Goal: Answer question/provide support: Share knowledge or assist other users

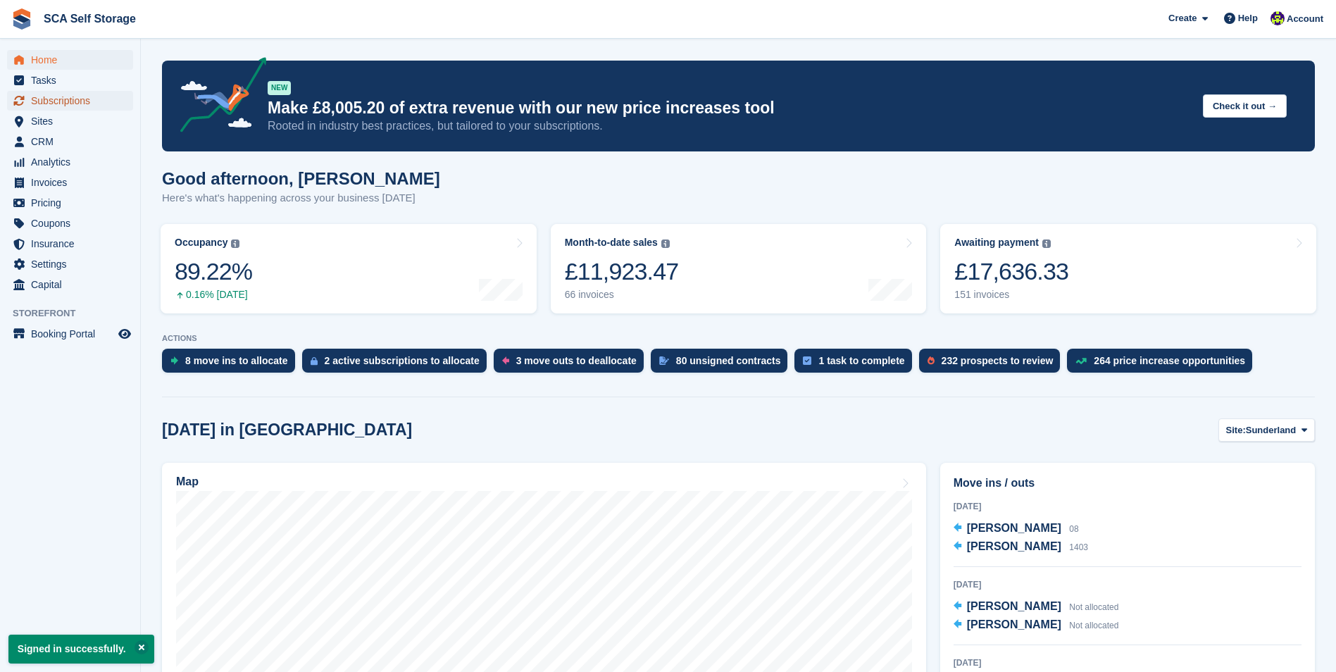
click at [74, 101] on span "Subscriptions" at bounding box center [73, 101] width 85 height 20
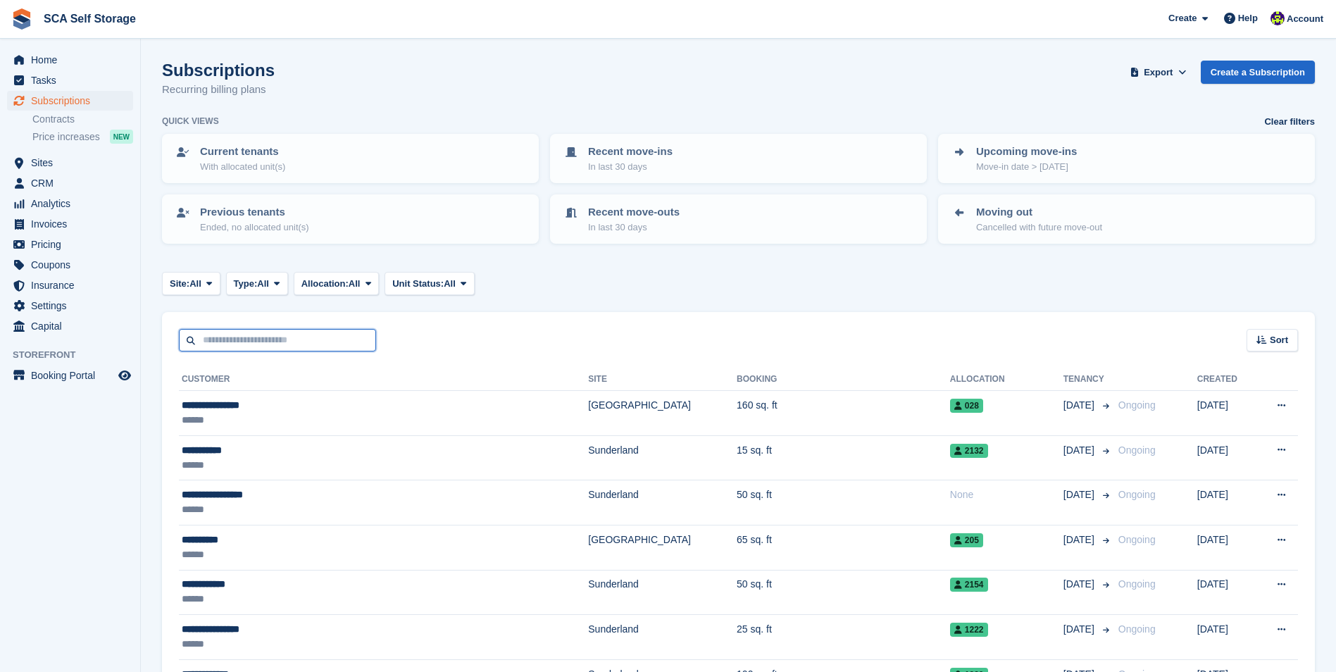
click at [230, 347] on input "text" at bounding box center [277, 340] width 197 height 23
type input "******"
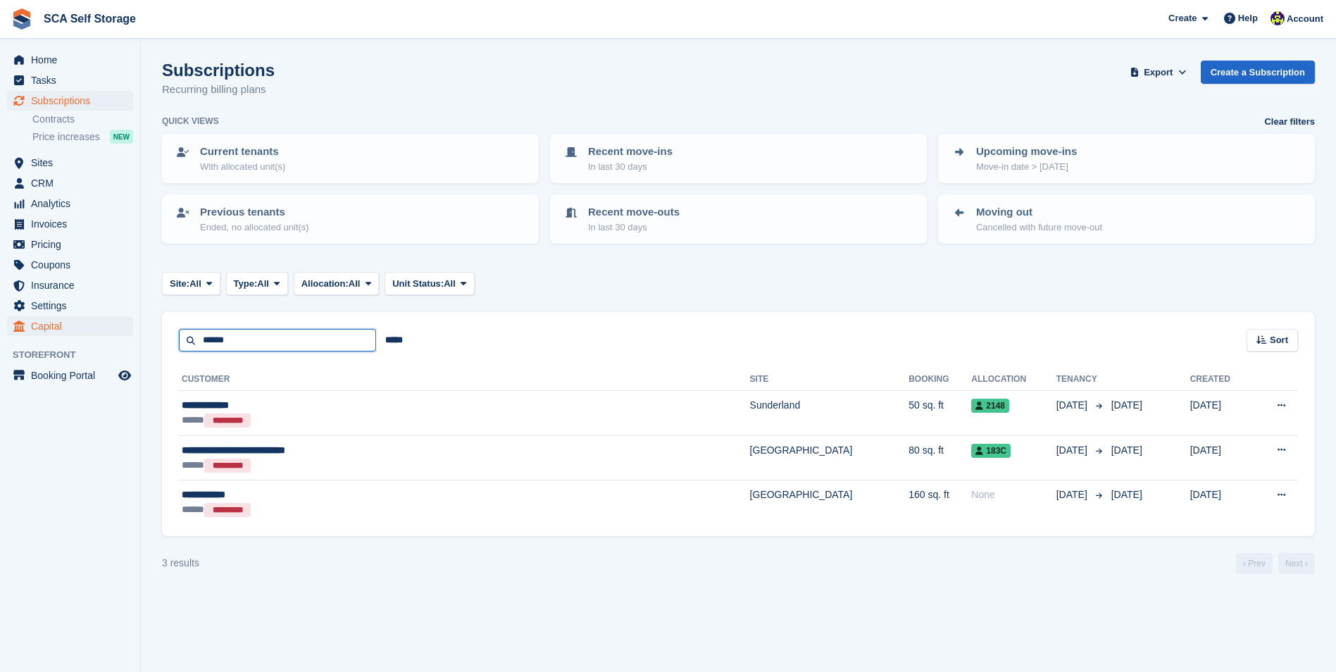
drag, startPoint x: 242, startPoint y: 342, endPoint x: 125, endPoint y: 333, distance: 117.3
click at [125, 333] on div "Home Tasks Subscriptions Subscriptions Subscriptions Contracts Price increases …" at bounding box center [668, 336] width 1336 height 672
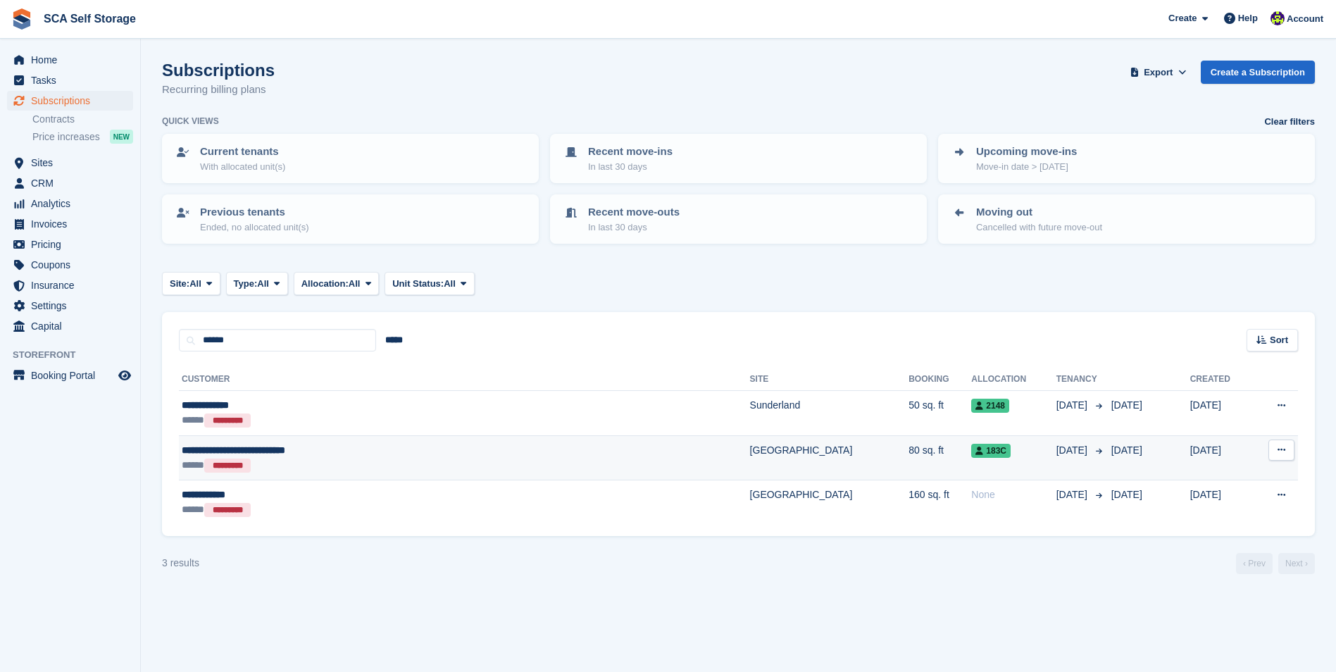
click at [354, 456] on div "**********" at bounding box center [365, 450] width 366 height 15
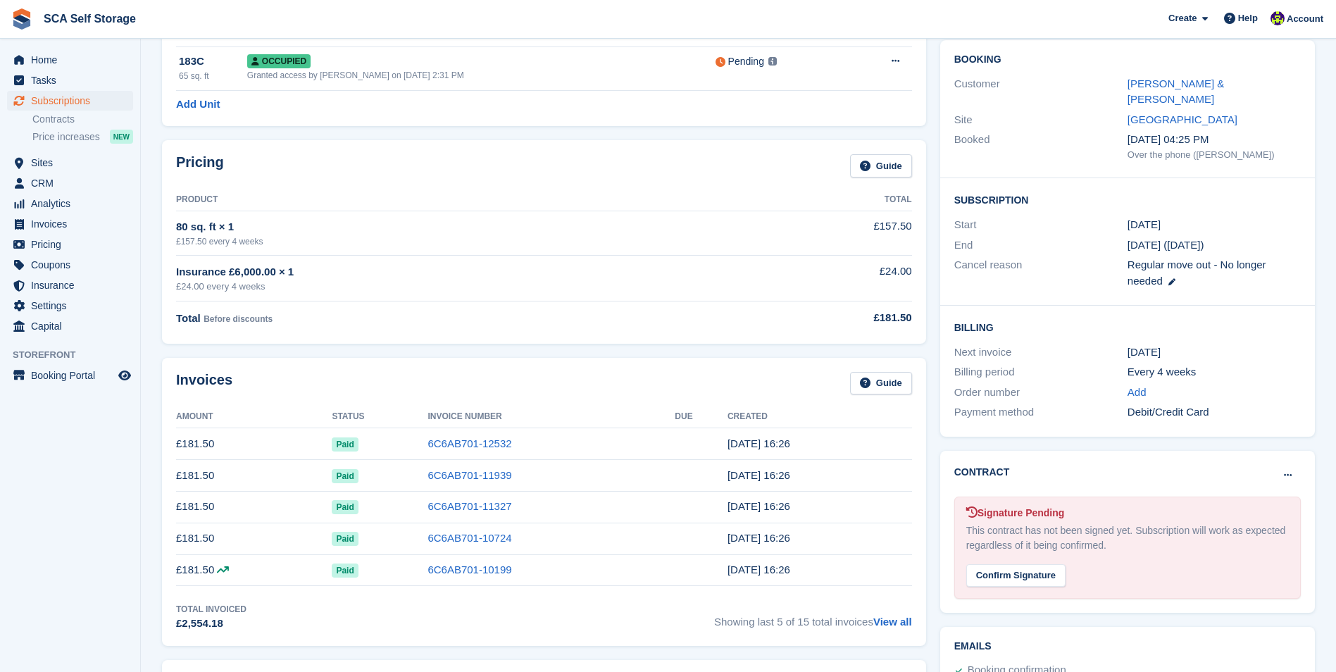
scroll to position [141, 0]
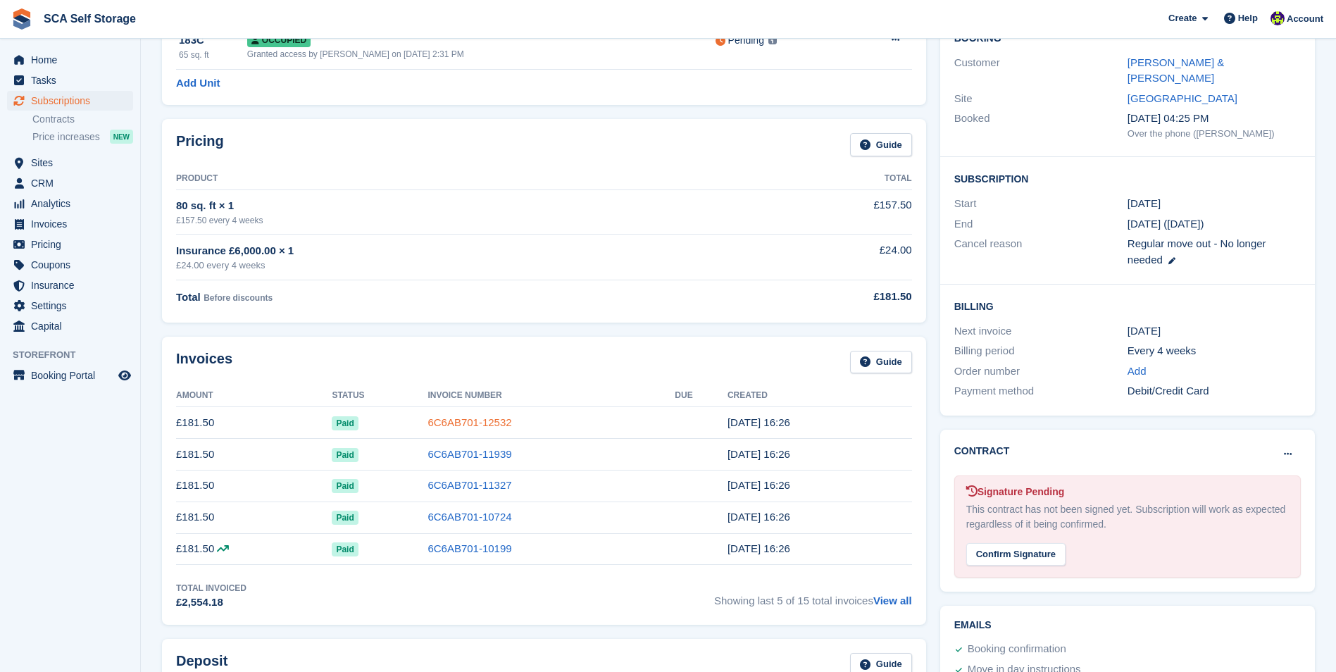
click at [470, 427] on link "6C6AB701-12532" at bounding box center [470, 422] width 84 height 12
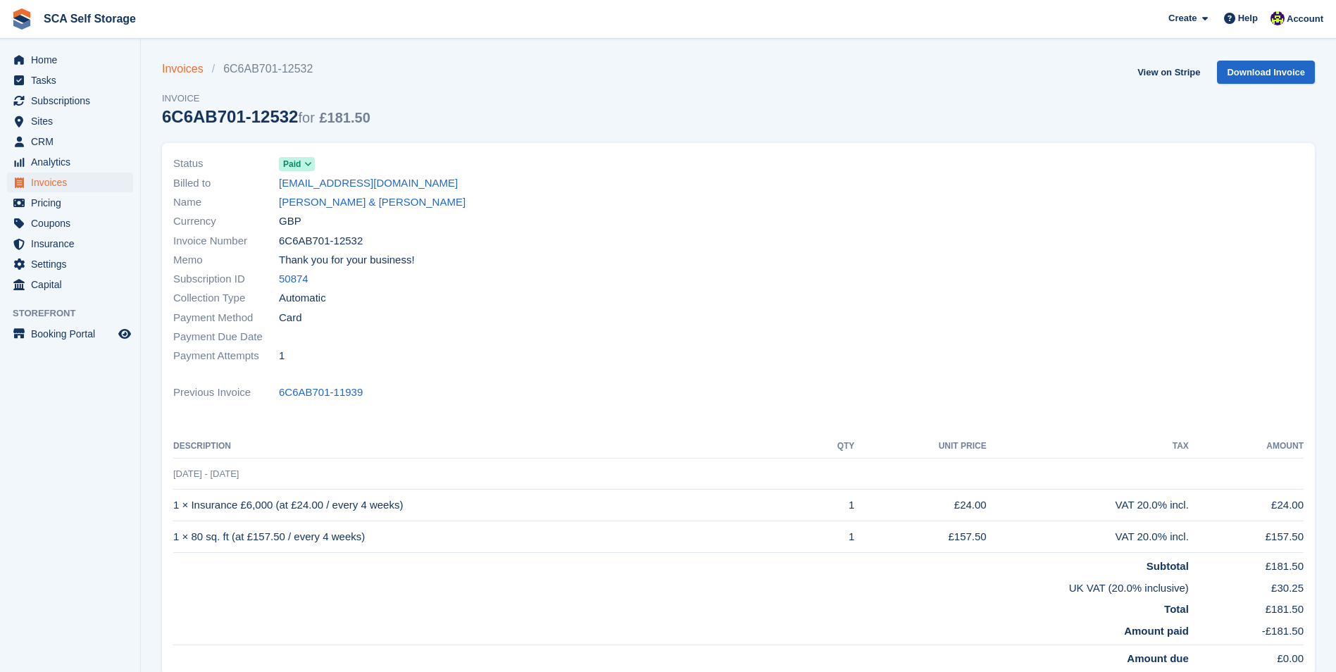
click at [190, 68] on link "Invoices" at bounding box center [187, 69] width 50 height 17
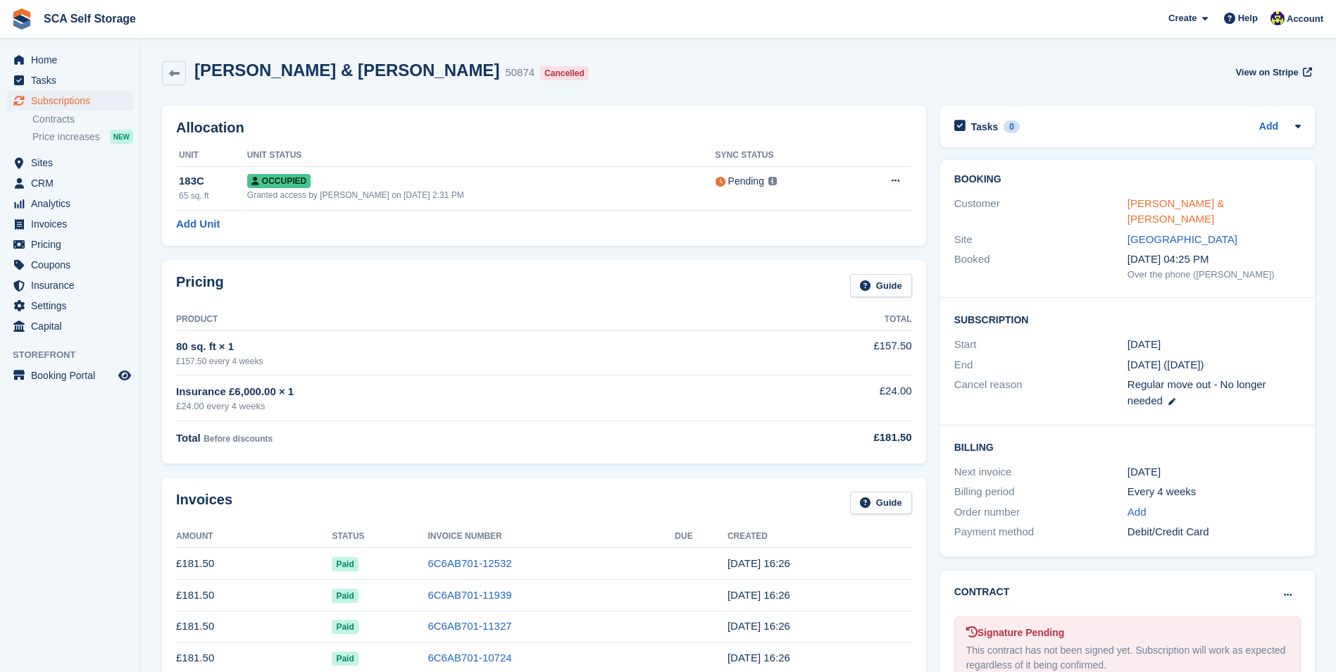
click at [1154, 207] on link "[PERSON_NAME] & [PERSON_NAME]" at bounding box center [1176, 211] width 97 height 28
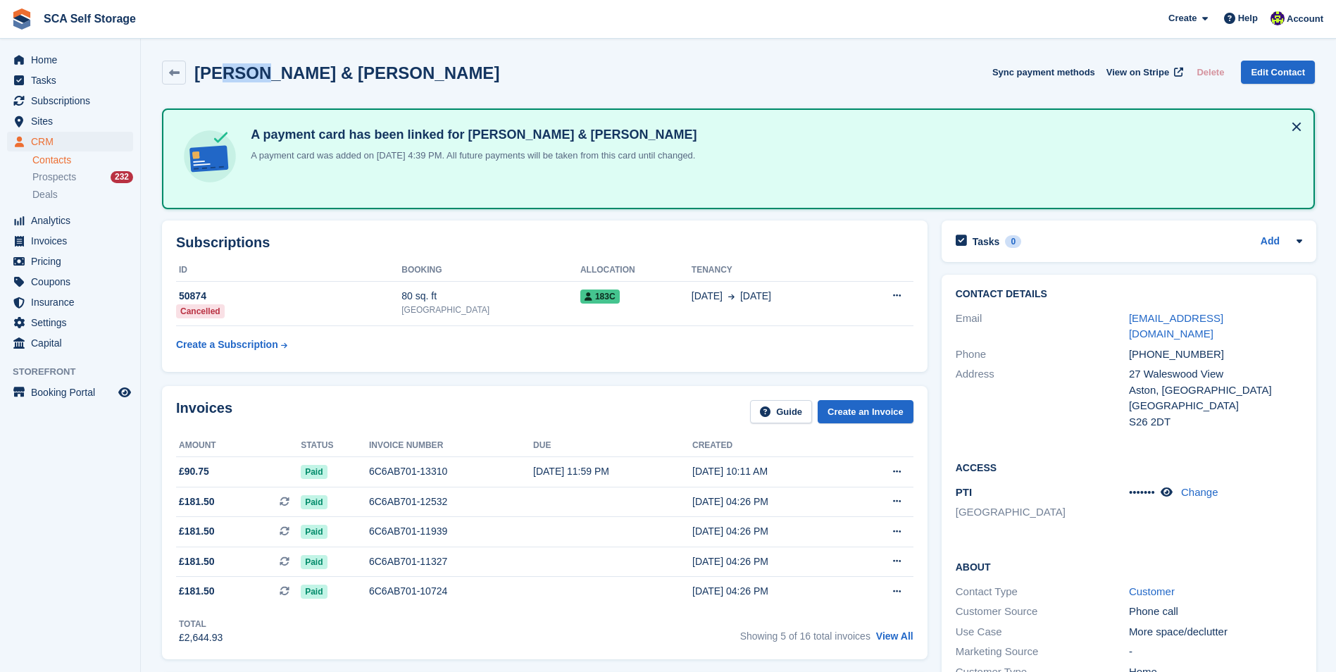
drag, startPoint x: 222, startPoint y: 68, endPoint x: 255, endPoint y: 68, distance: 33.1
click at [255, 68] on h2 "[PERSON_NAME] & [PERSON_NAME]" at bounding box center [346, 72] width 305 height 19
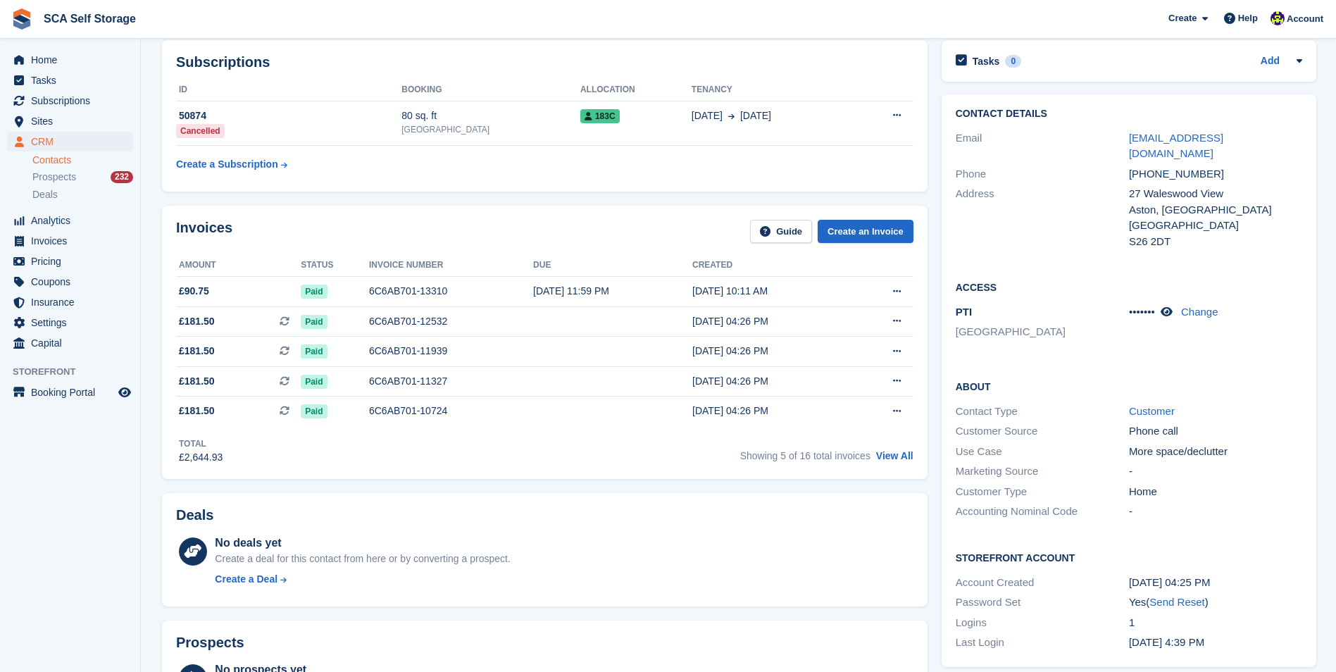
scroll to position [282, 0]
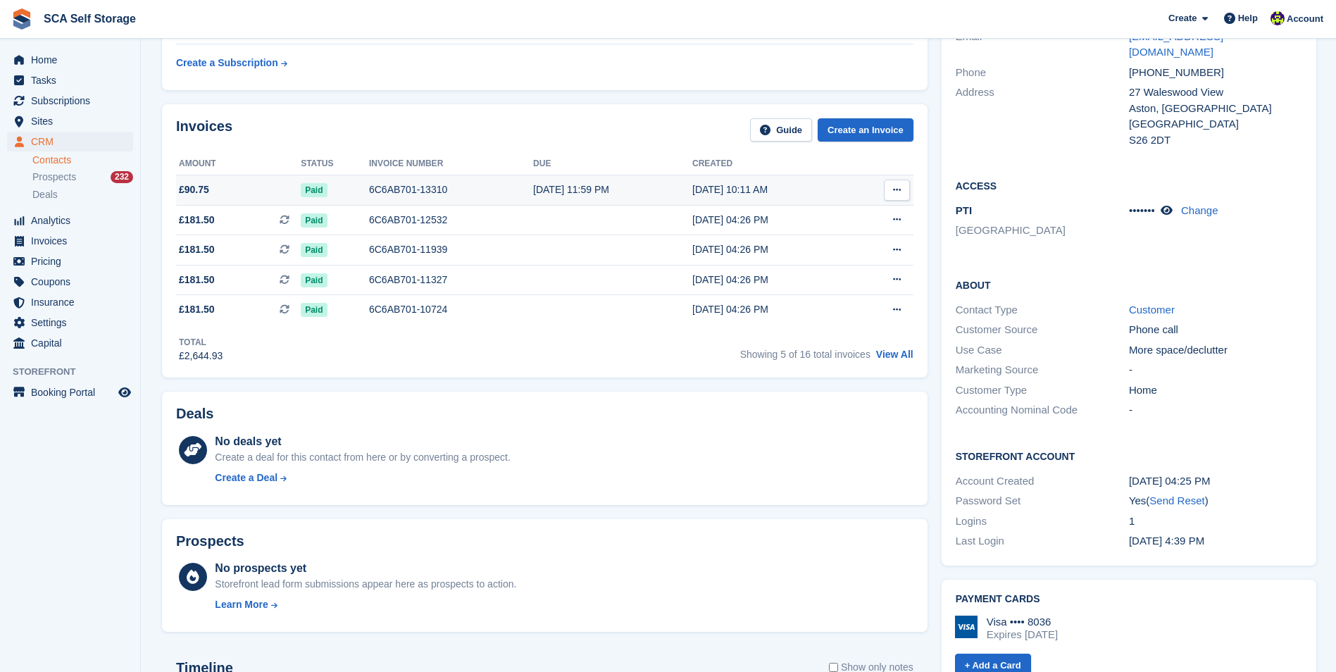
click at [272, 192] on span "£90.75" at bounding box center [238, 189] width 125 height 15
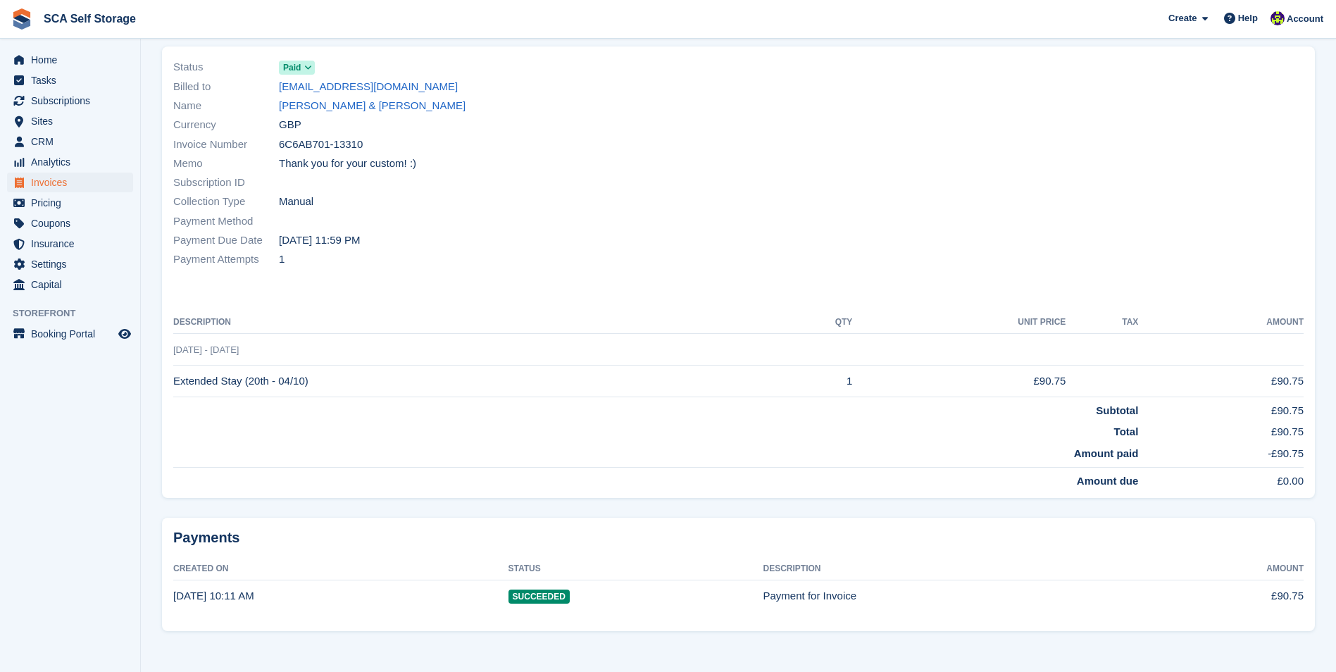
scroll to position [102, 0]
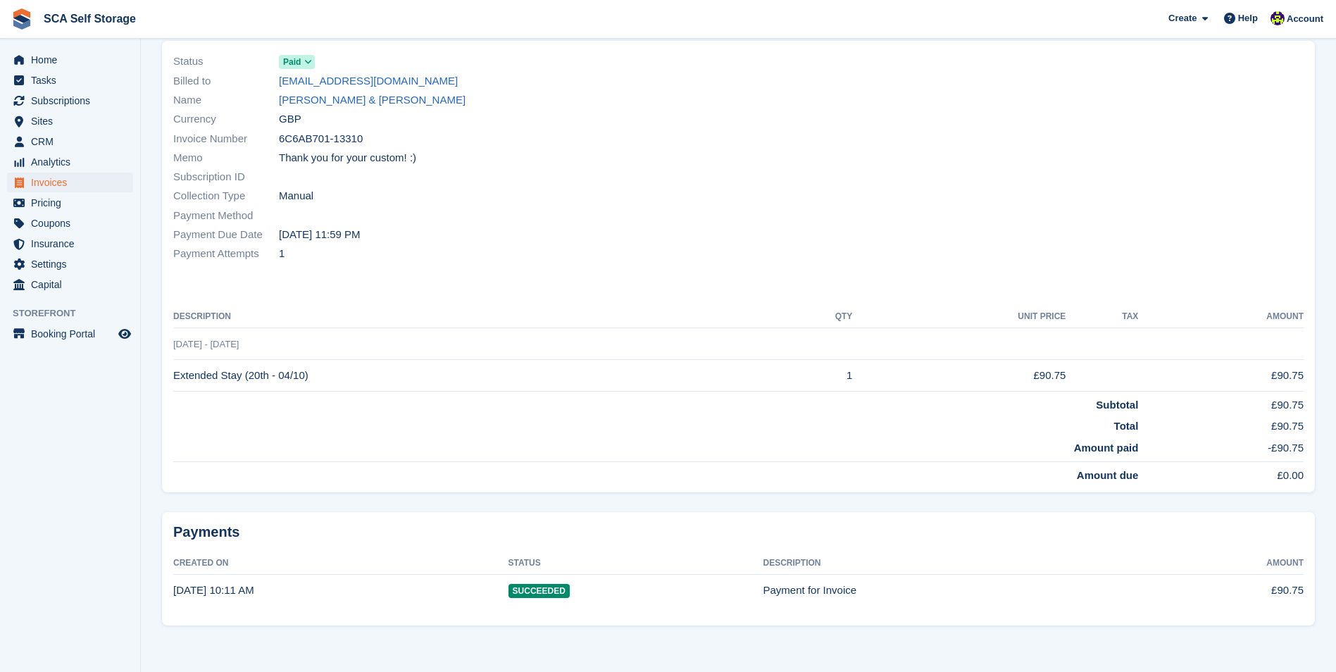
click at [190, 372] on td "Extended Stay (20th - 04/10)" at bounding box center [474, 376] width 602 height 32
drag, startPoint x: 180, startPoint y: 377, endPoint x: 197, endPoint y: 379, distance: 17.0
click at [197, 379] on td "Extended Stay (20th - 04/10)" at bounding box center [474, 376] width 602 height 32
drag, startPoint x: 197, startPoint y: 379, endPoint x: 212, endPoint y: 381, distance: 14.9
click at [212, 381] on td "Extended Stay (20th - 04/10)" at bounding box center [474, 376] width 602 height 32
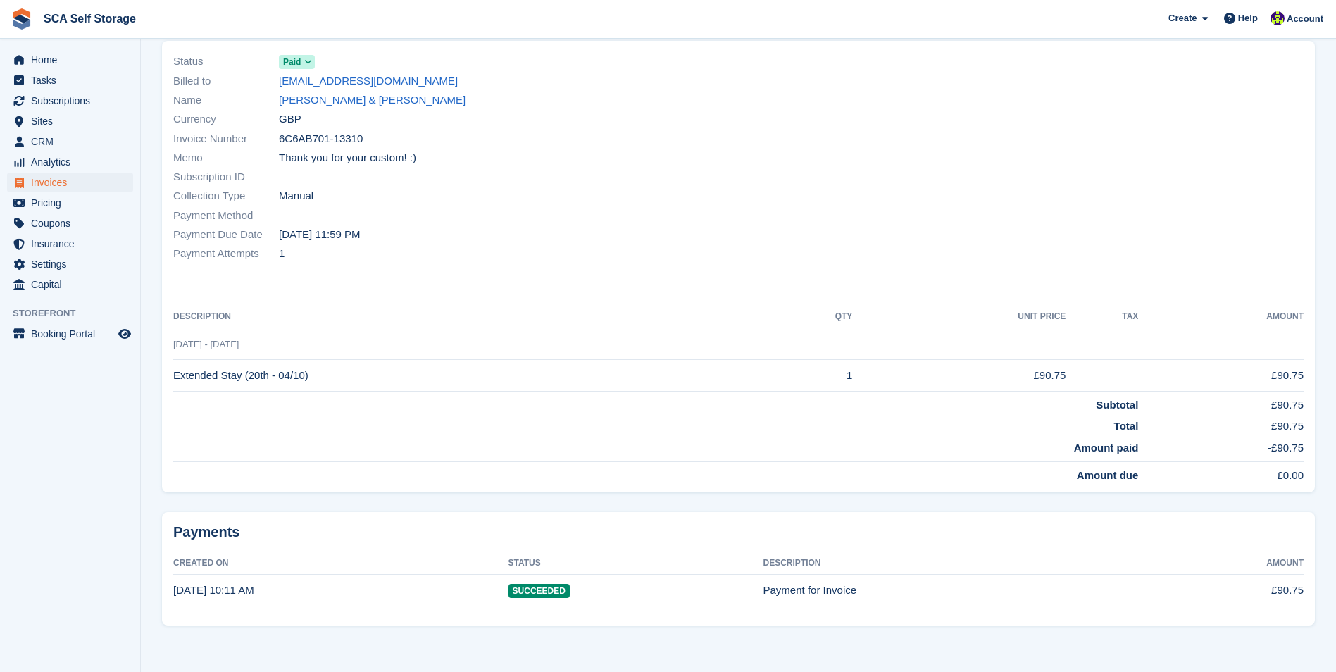
drag, startPoint x: 244, startPoint y: 373, endPoint x: 266, endPoint y: 374, distance: 21.1
click at [266, 374] on td "Extended Stay (20th - 04/10)" at bounding box center [474, 376] width 602 height 32
drag, startPoint x: 266, startPoint y: 374, endPoint x: 288, endPoint y: 385, distance: 25.2
click at [288, 385] on td "Extended Stay (20th - 04/10)" at bounding box center [474, 376] width 602 height 32
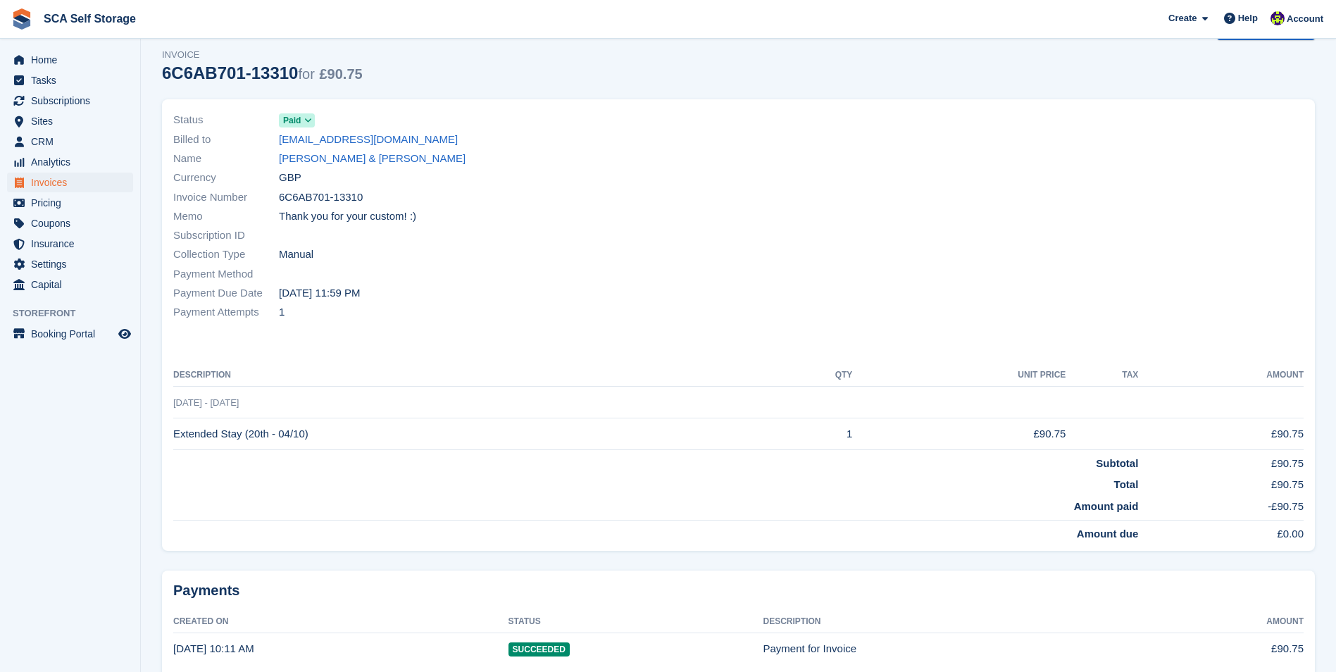
scroll to position [0, 0]
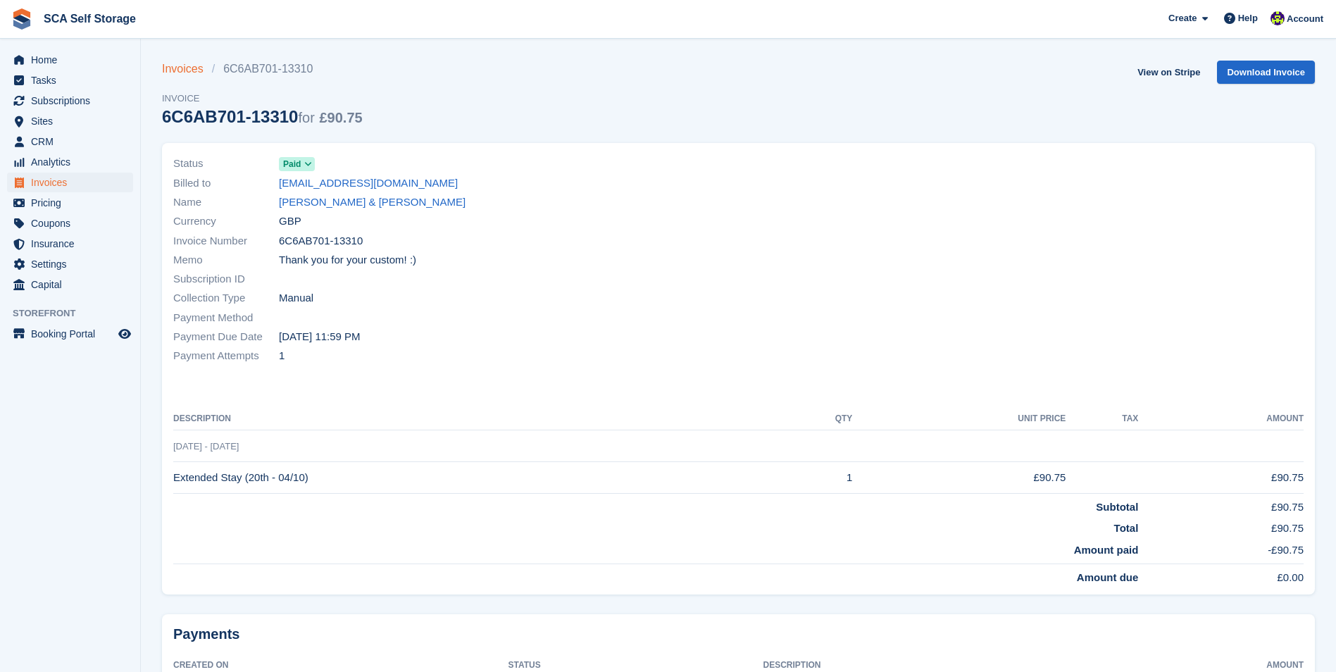
click at [179, 76] on link "Invoices" at bounding box center [187, 69] width 50 height 17
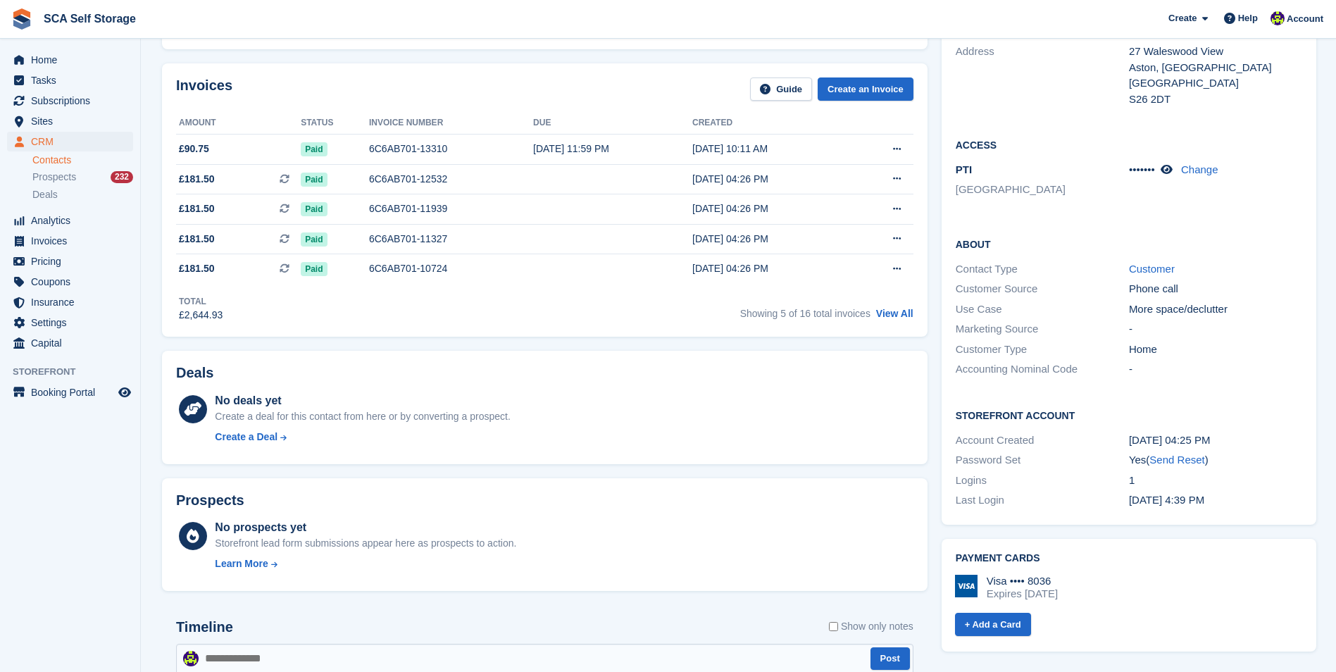
scroll to position [634, 0]
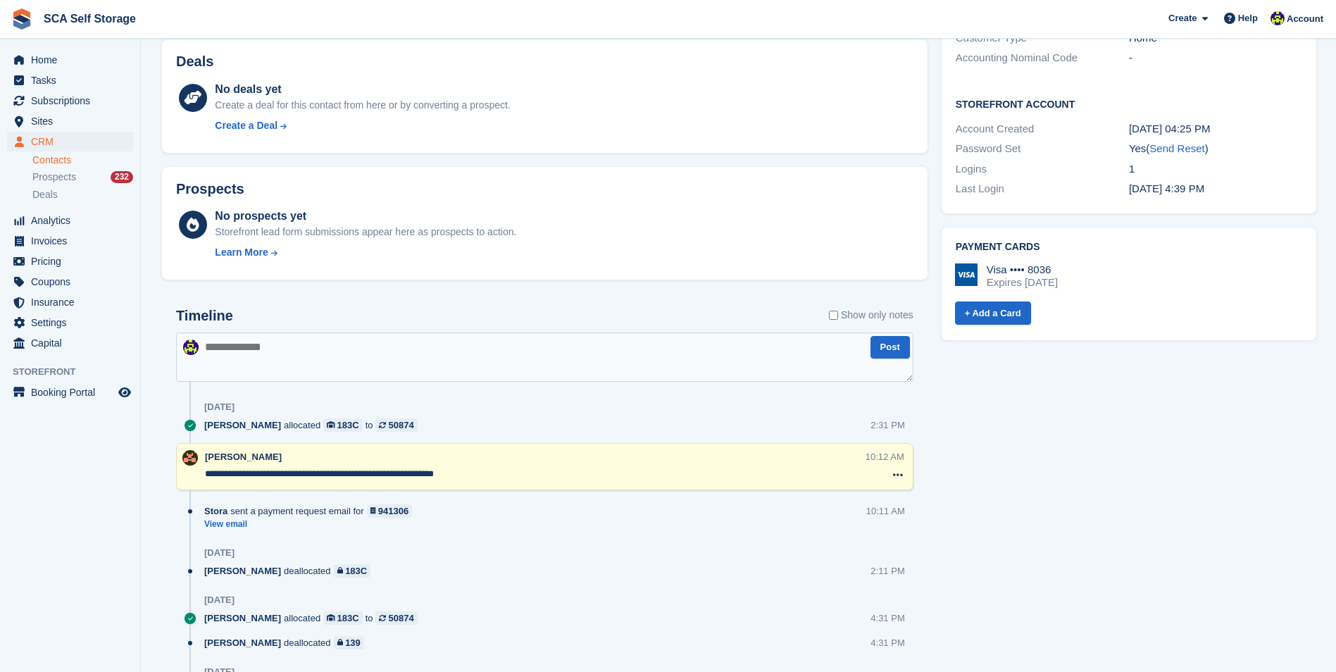
click at [370, 476] on textarea "**********" at bounding box center [534, 474] width 659 height 14
click at [371, 472] on textarea "**********" at bounding box center [534, 474] width 659 height 14
click at [335, 346] on textarea at bounding box center [545, 357] width 738 height 49
type textarea "**********"
click at [889, 356] on button "Post" at bounding box center [890, 347] width 39 height 23
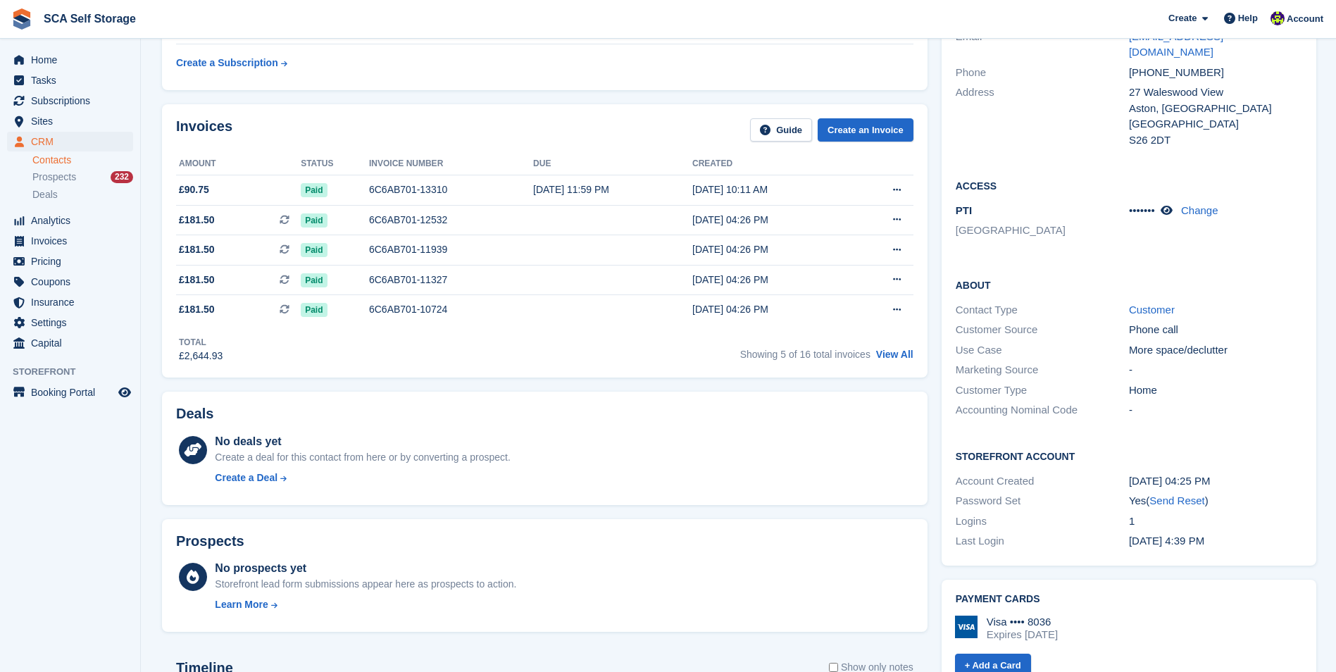
scroll to position [0, 0]
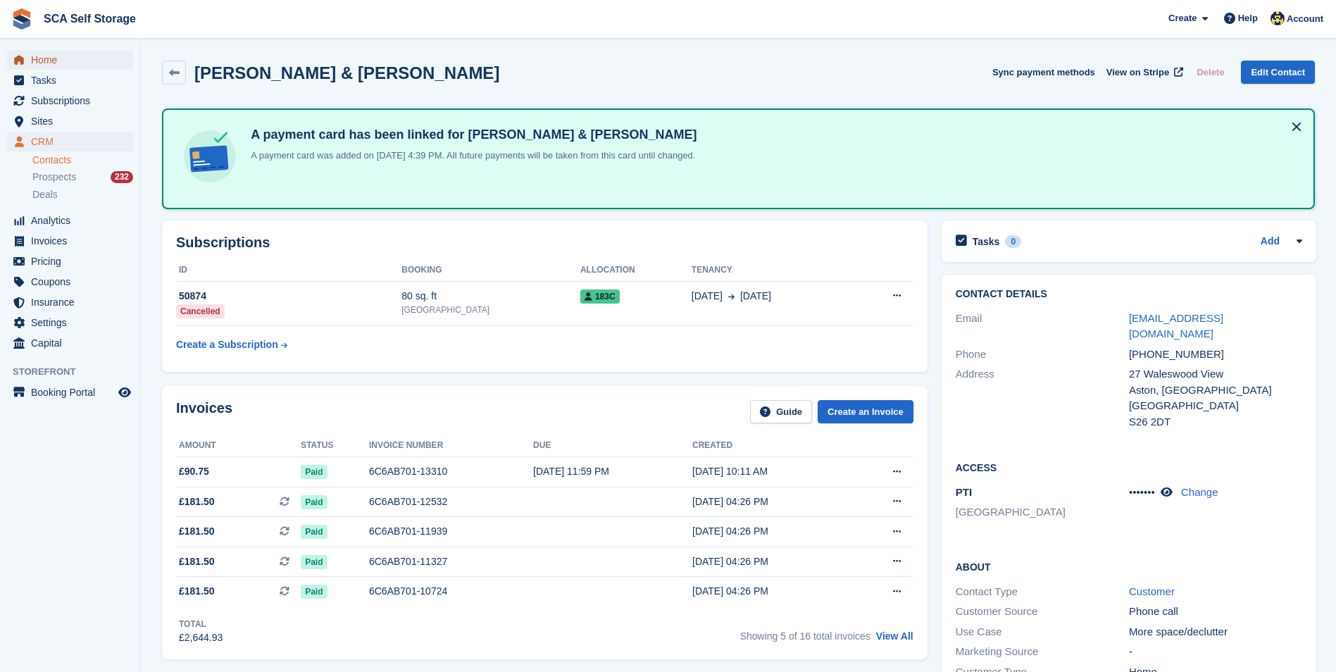
click at [58, 60] on span "Home" at bounding box center [73, 60] width 85 height 20
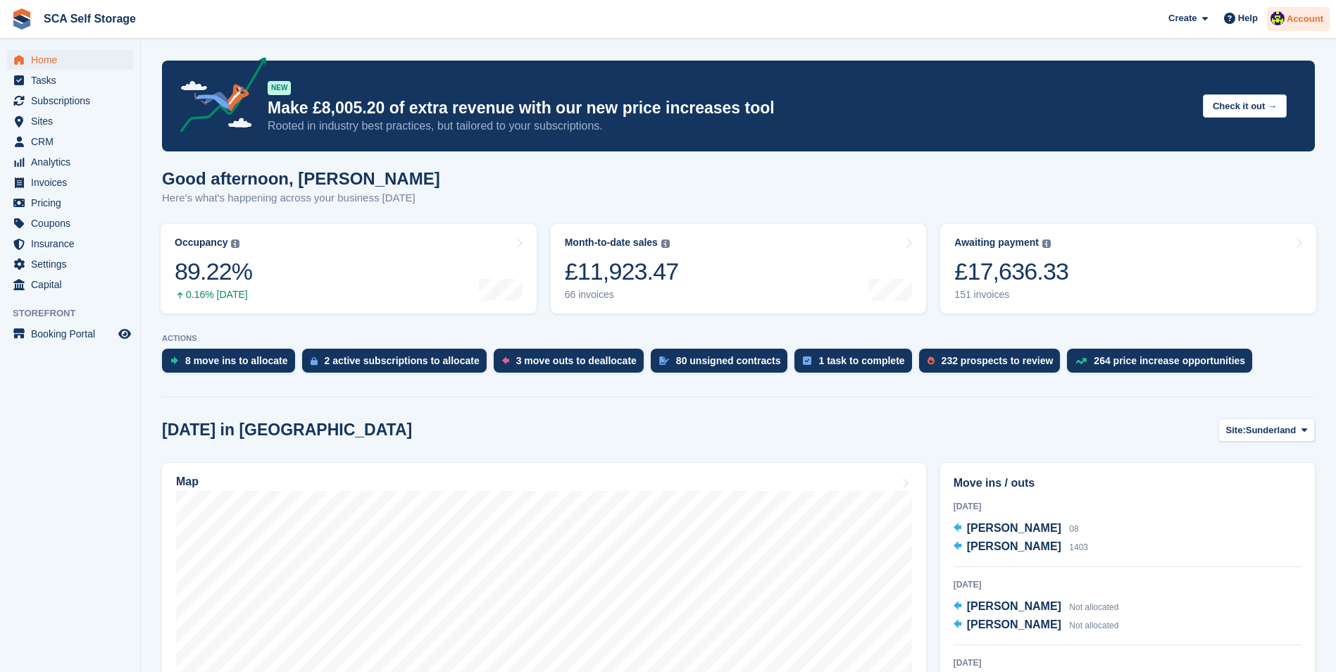
click at [1311, 20] on span "Account" at bounding box center [1305, 19] width 37 height 14
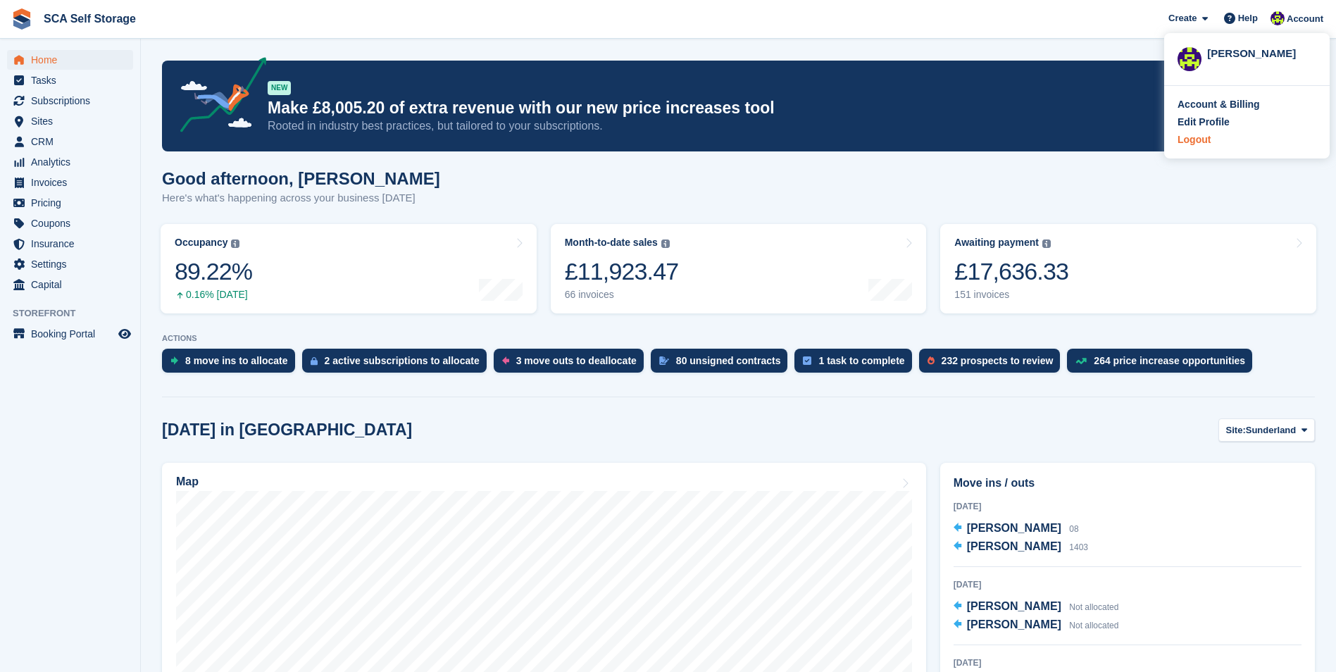
click at [1203, 137] on div "Logout" at bounding box center [1194, 139] width 33 height 15
